Goal: Task Accomplishment & Management: Use online tool/utility

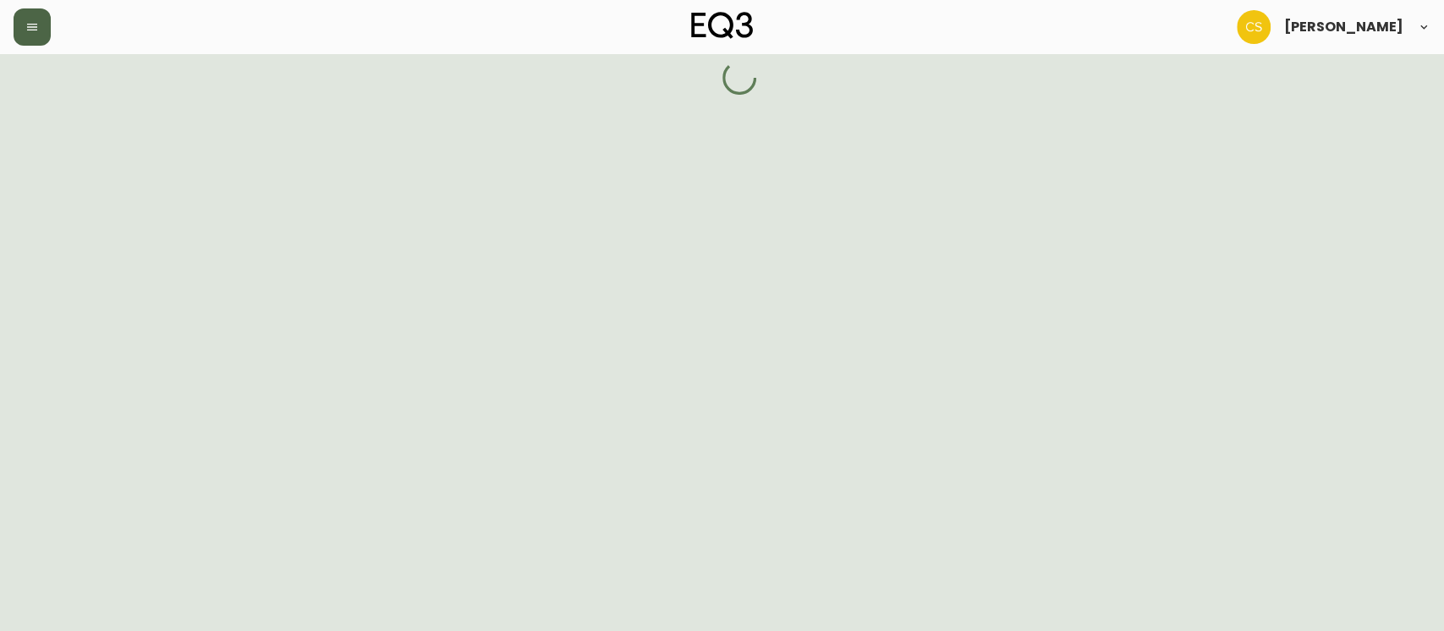
click at [33, 30] on icon "button" at bounding box center [32, 27] width 10 height 7
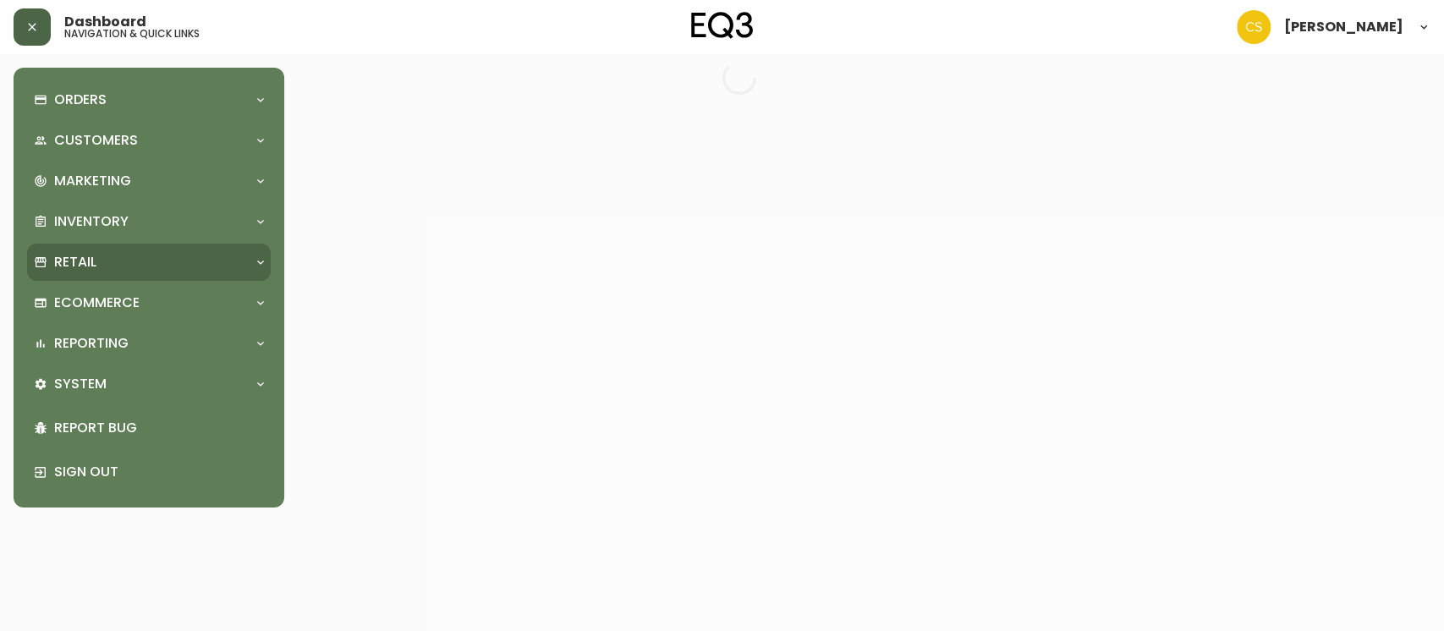
click at [110, 279] on div "Retail" at bounding box center [149, 262] width 244 height 37
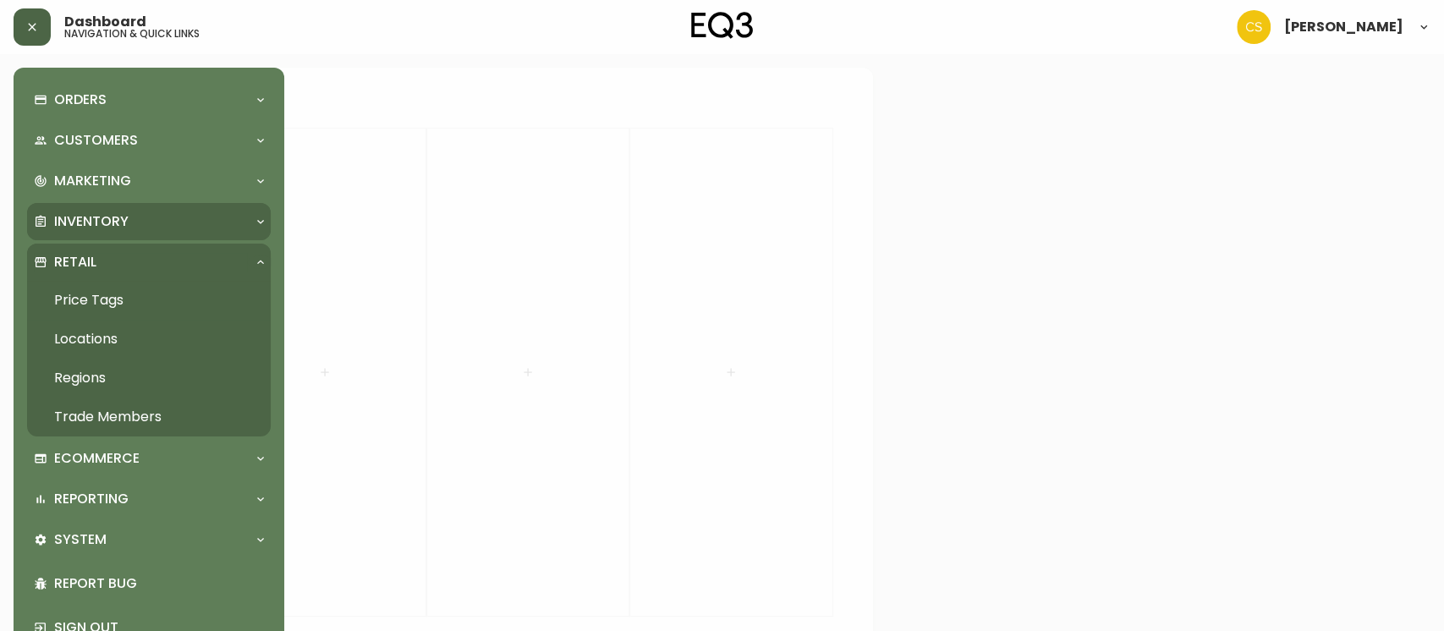
click at [129, 218] on div "Inventory" at bounding box center [140, 221] width 213 height 19
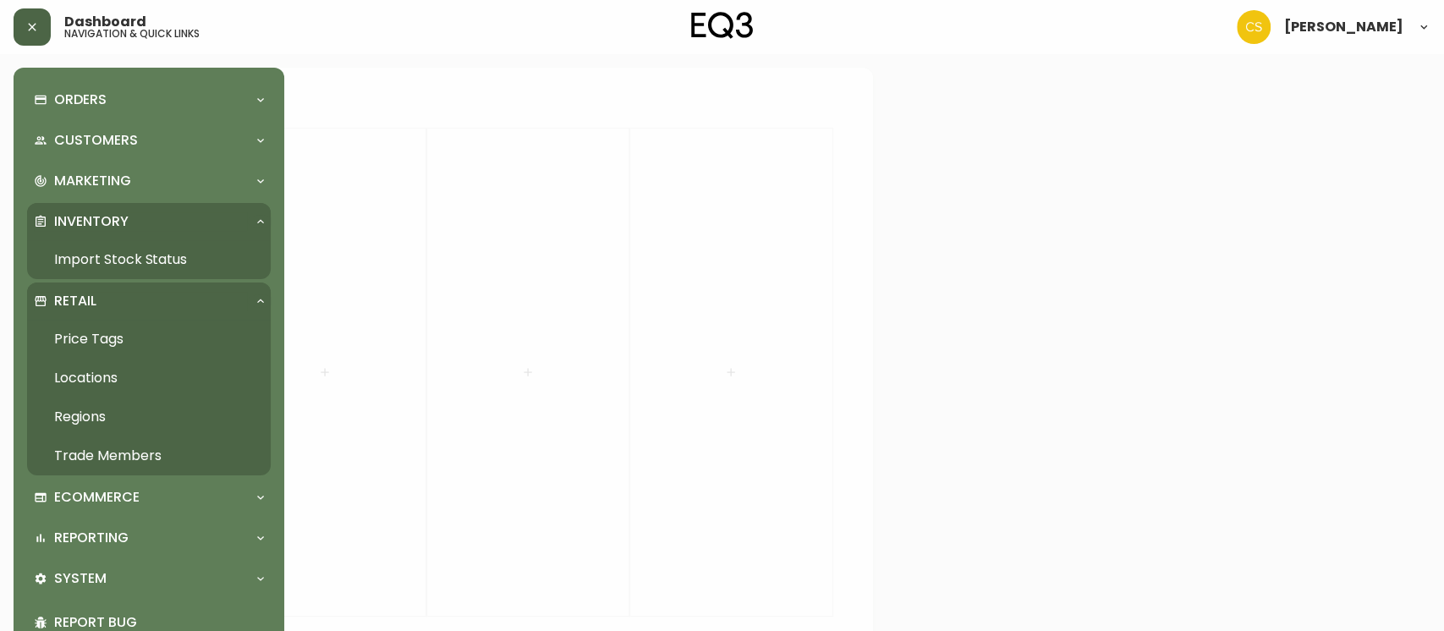
click at [134, 238] on div "Inventory" at bounding box center [149, 221] width 244 height 37
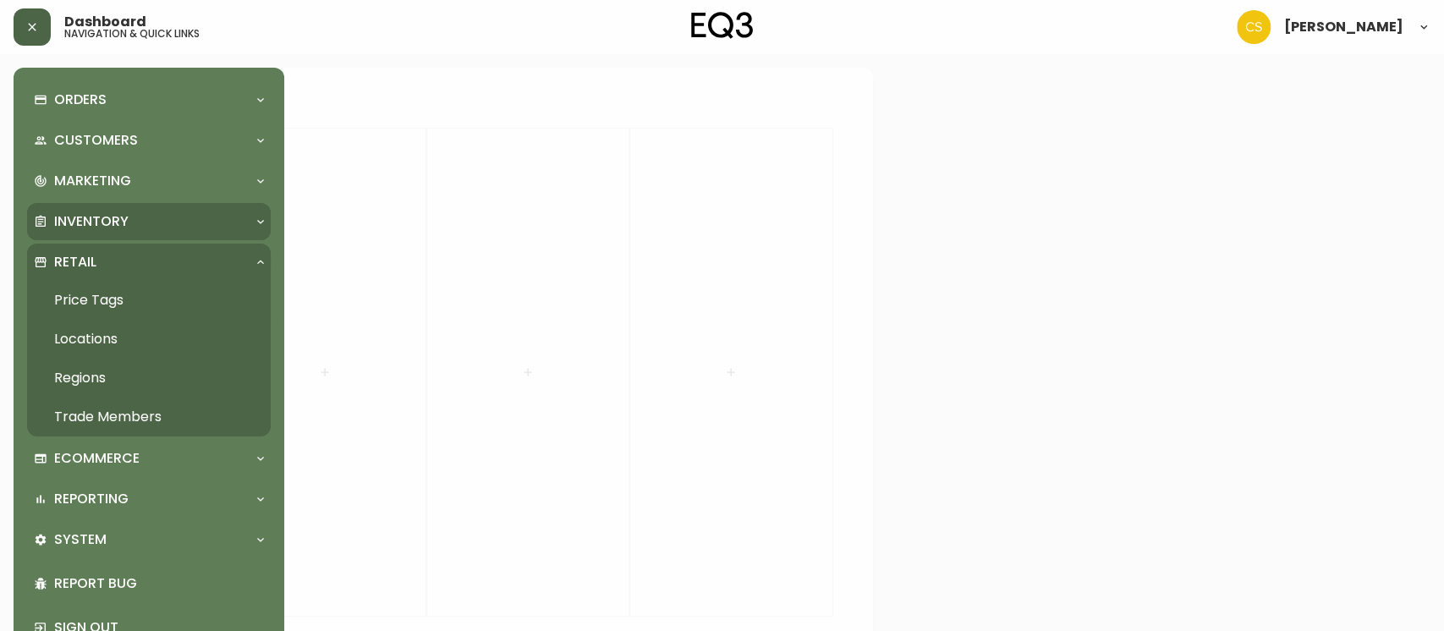
click at [132, 218] on div "Inventory" at bounding box center [140, 221] width 213 height 19
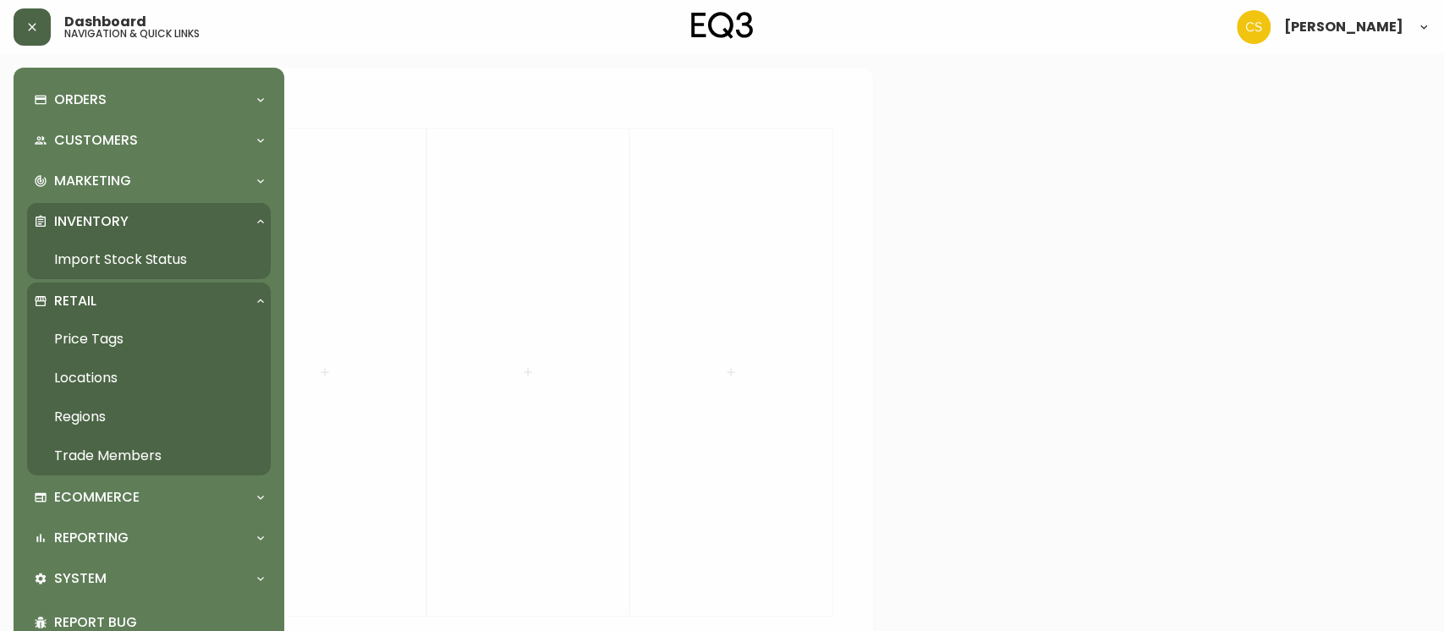
click at [132, 252] on link "Import Stock Status" at bounding box center [149, 259] width 244 height 39
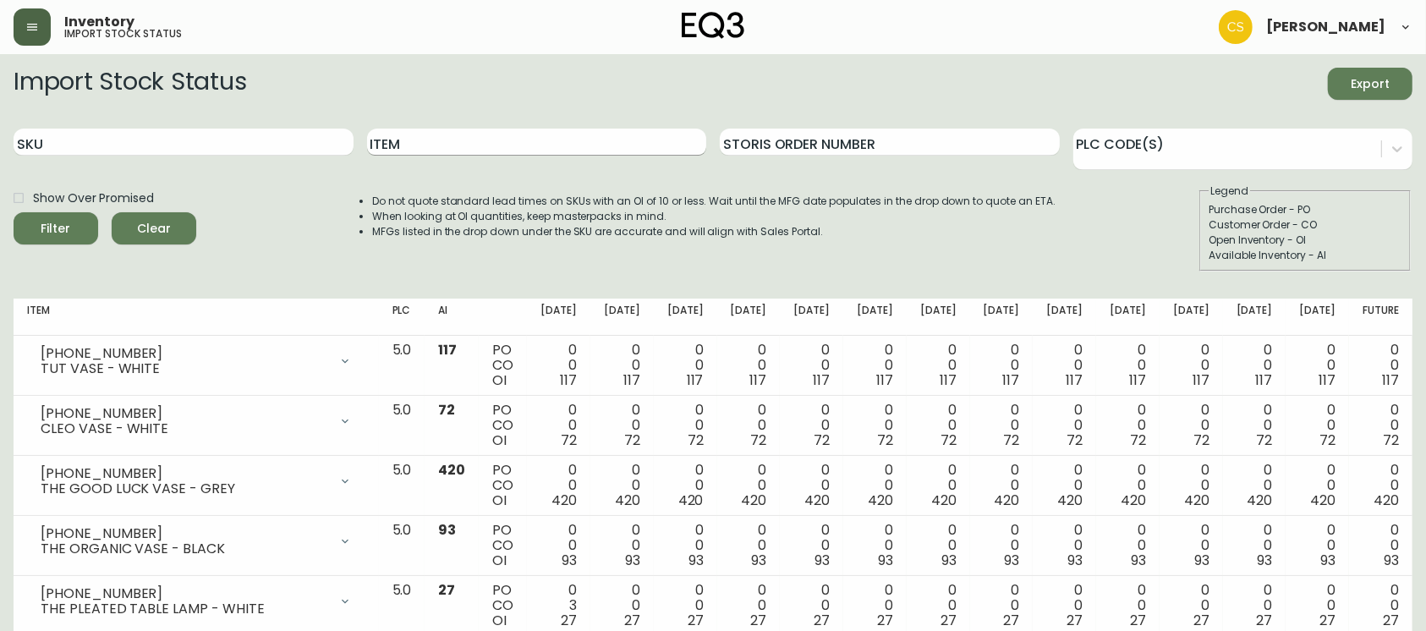
click at [440, 139] on input "Item" at bounding box center [537, 142] width 340 height 27
type input "extension"
click at [14, 212] on button "Filter" at bounding box center [56, 228] width 85 height 32
